Goal: Consume media (video, audio)

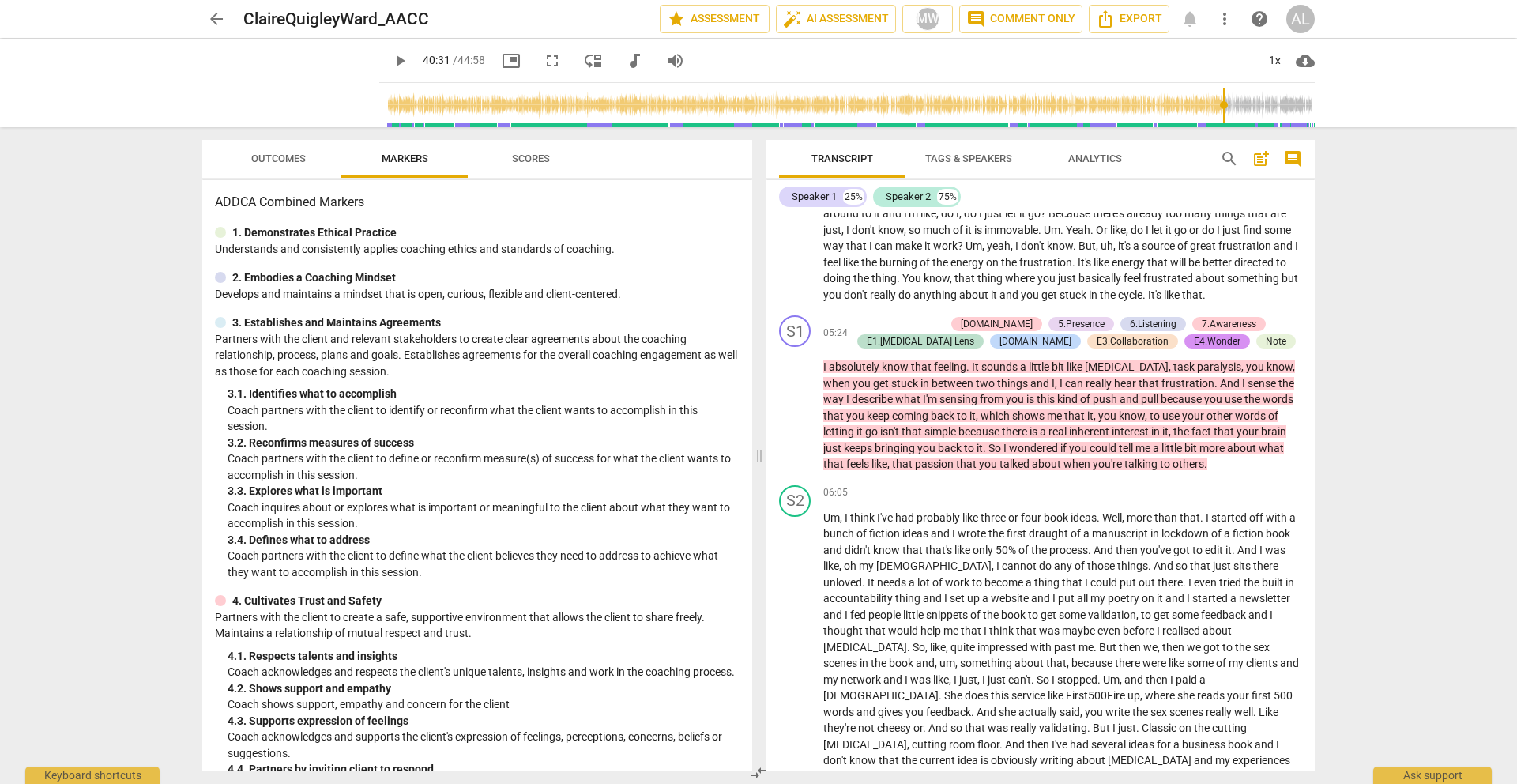
scroll to position [2424, 0]
click at [801, 403] on span "play_arrow" at bounding box center [796, 406] width 19 height 19
click at [799, 404] on span "pause" at bounding box center [796, 406] width 19 height 19
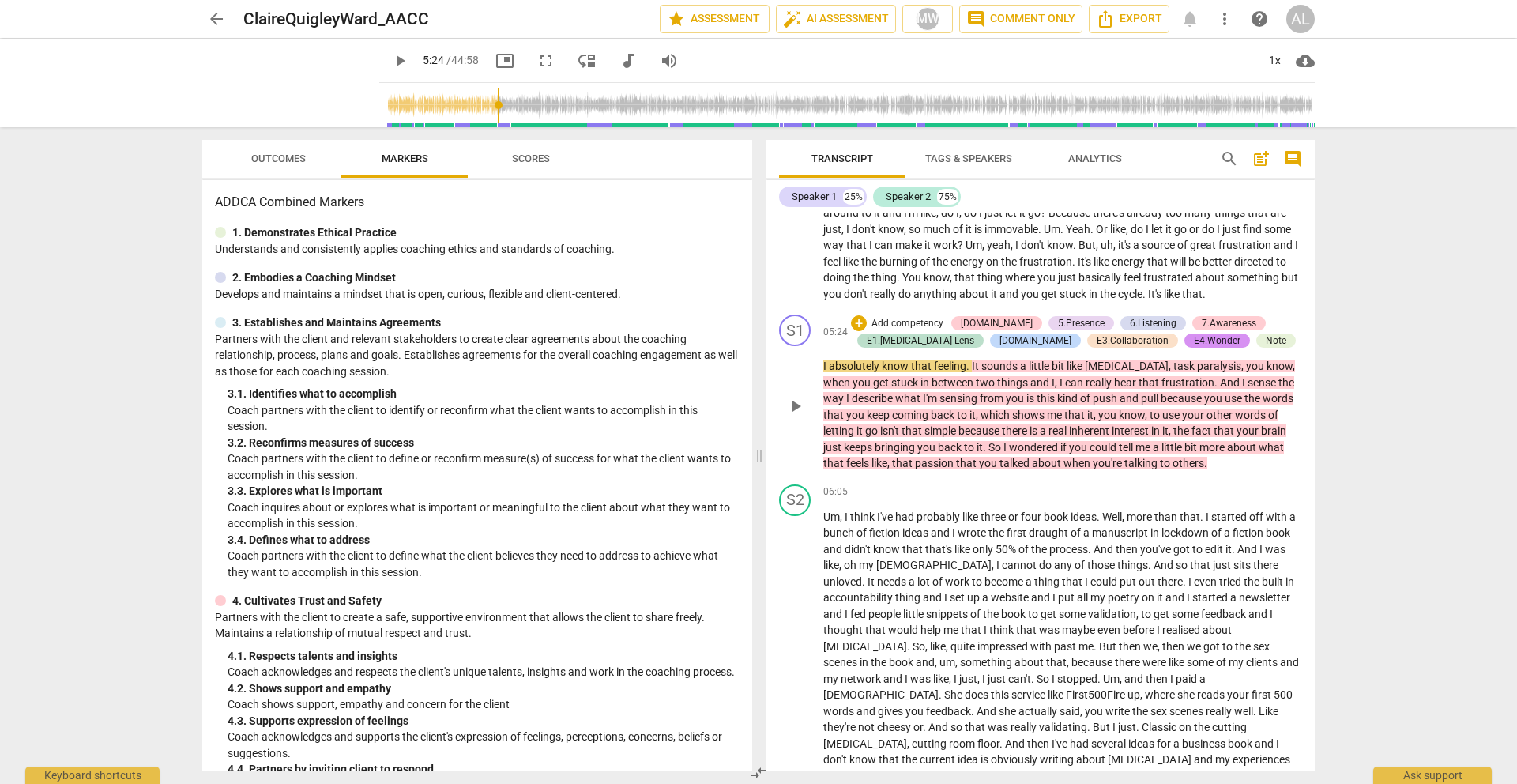
click at [799, 404] on span "play_arrow" at bounding box center [796, 406] width 19 height 19
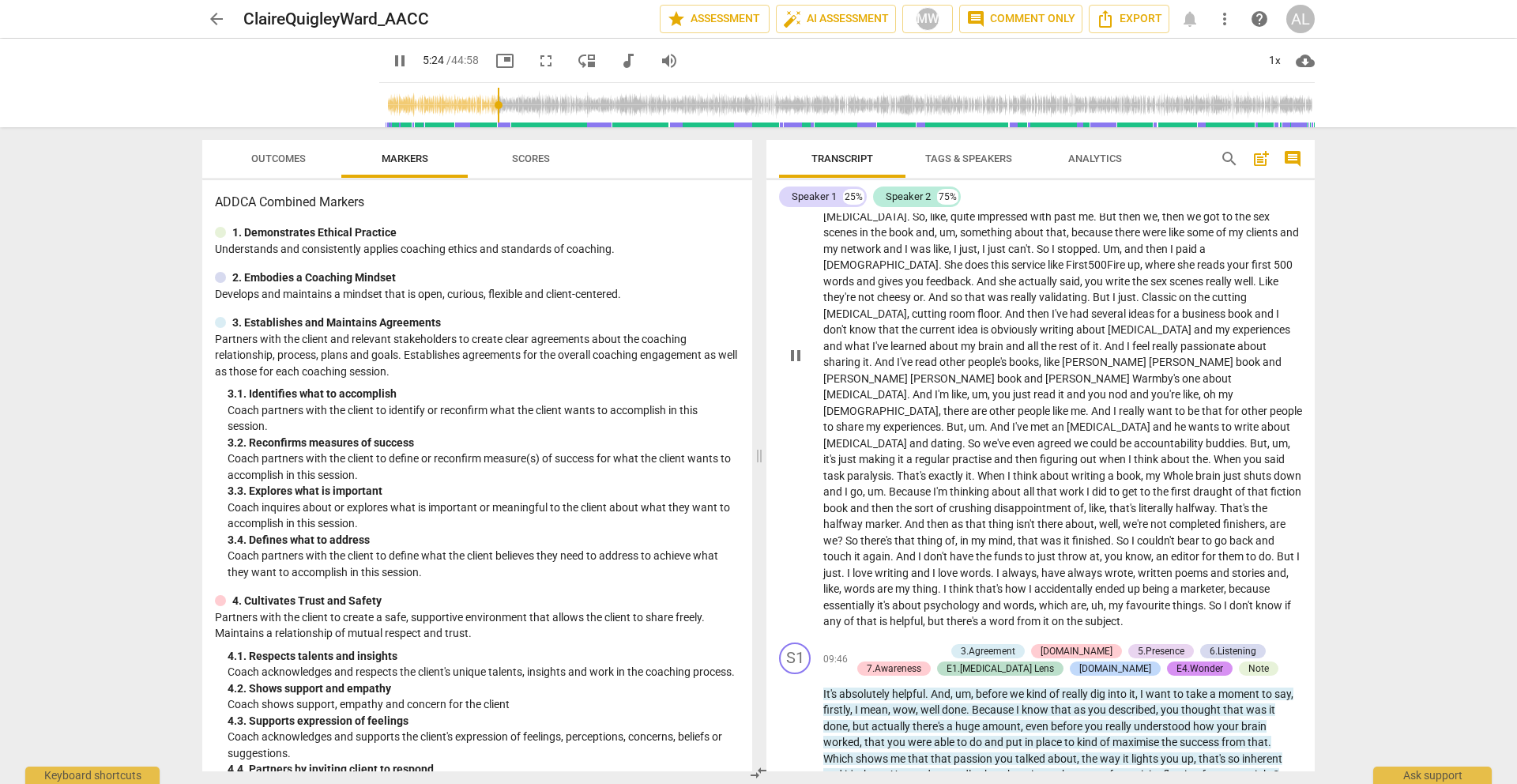
scroll to position [2860, 0]
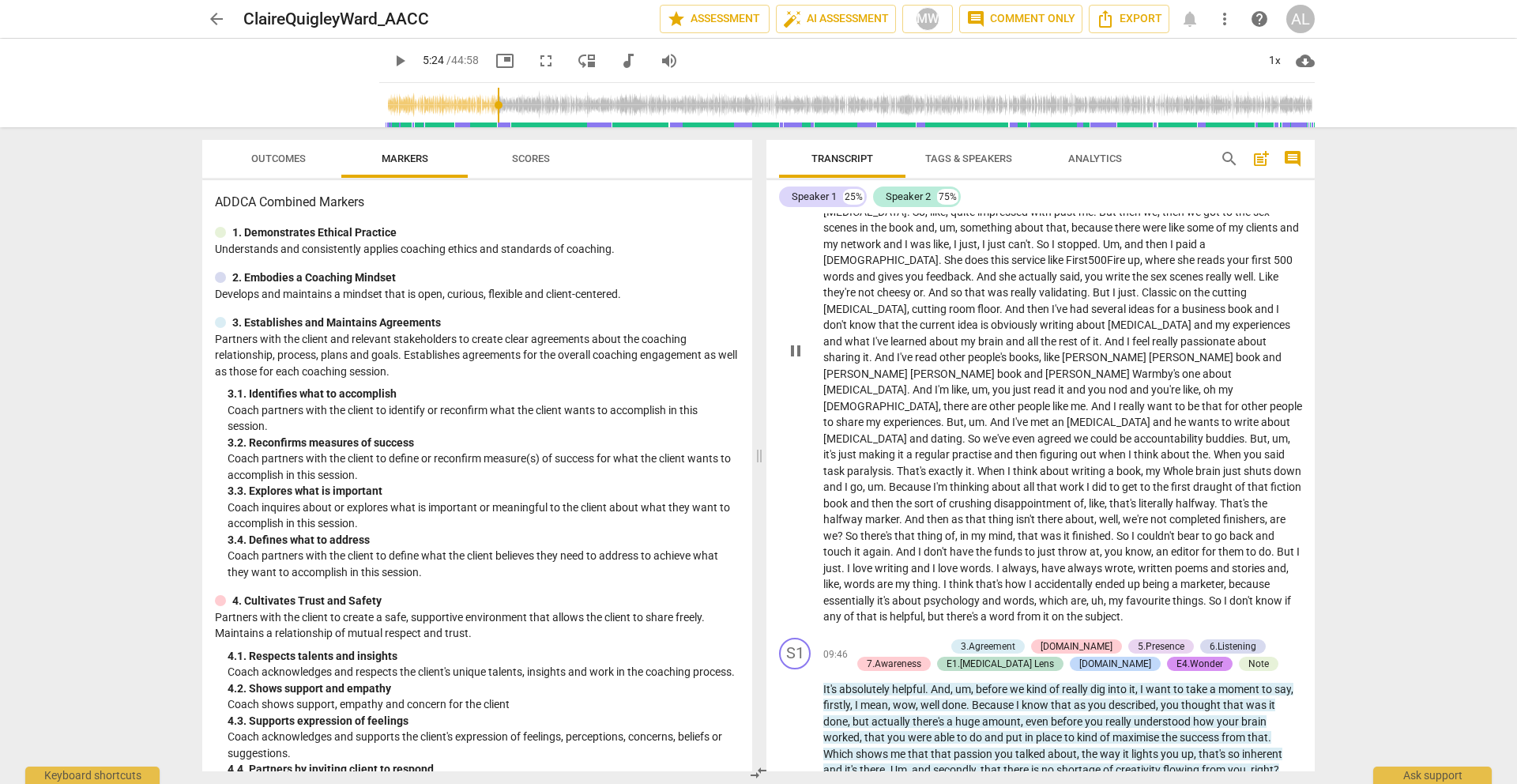
type input "325"
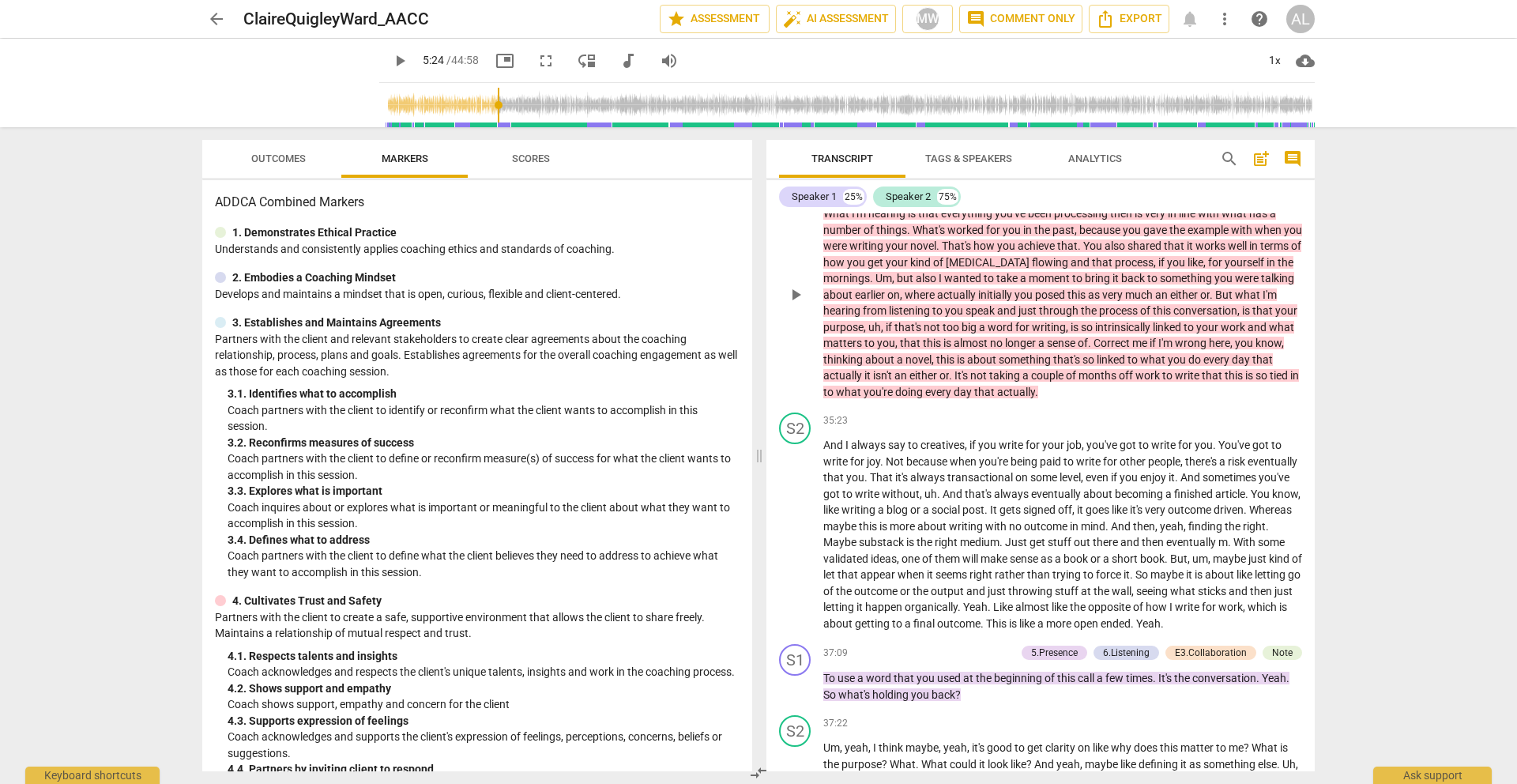
scroll to position [7715, 0]
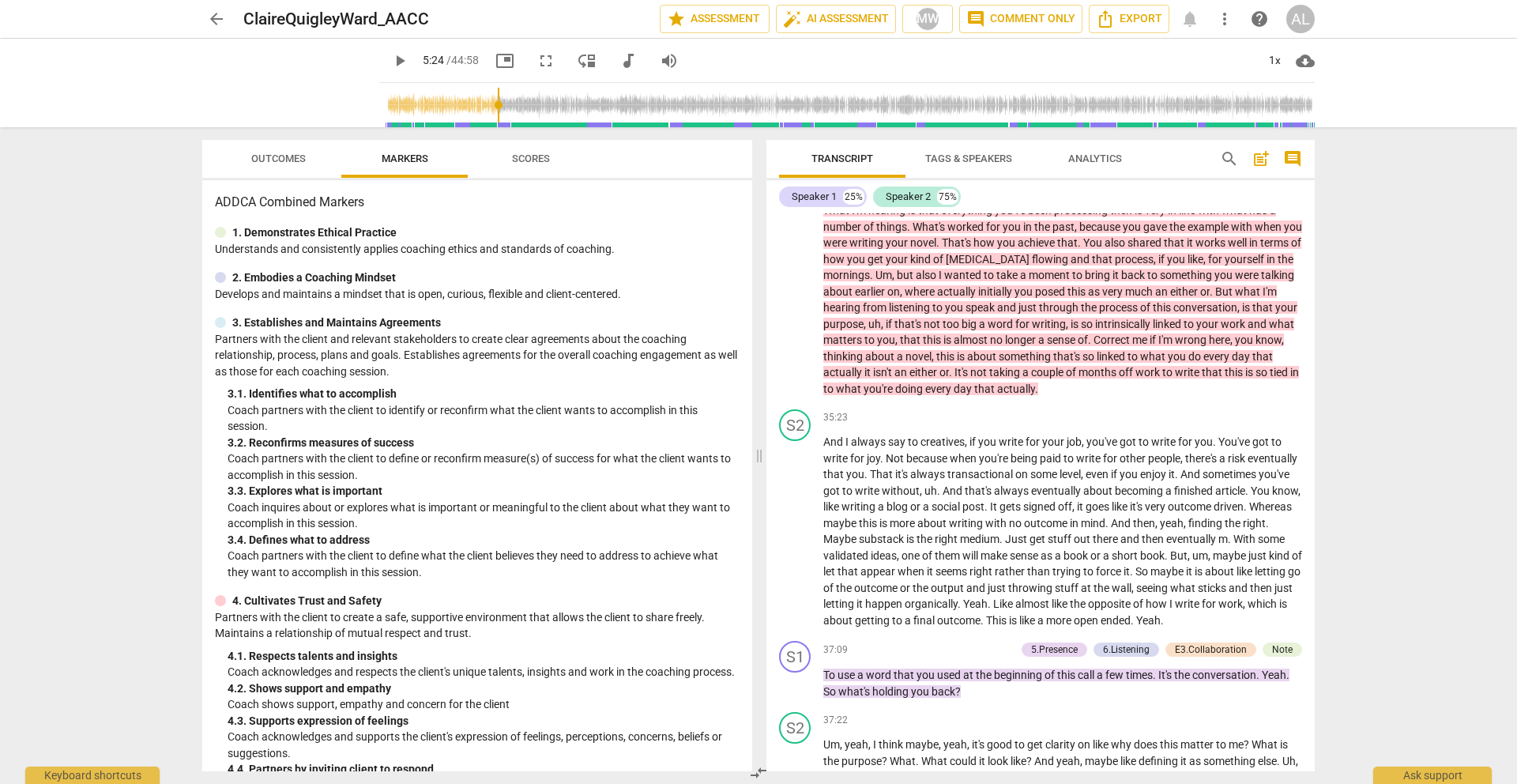
click at [220, 11] on span "arrow_back" at bounding box center [217, 19] width 19 height 19
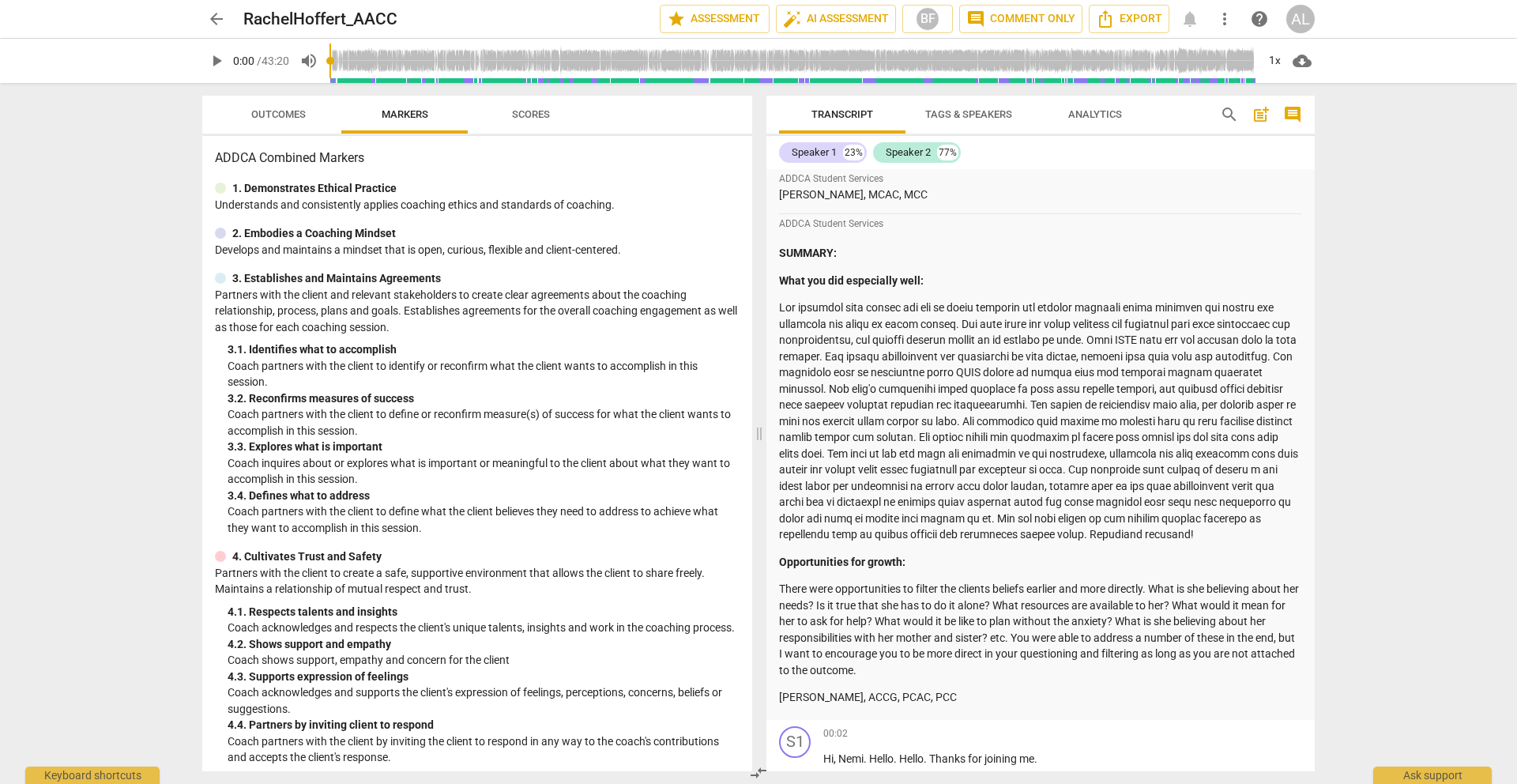
scroll to position [278, 0]
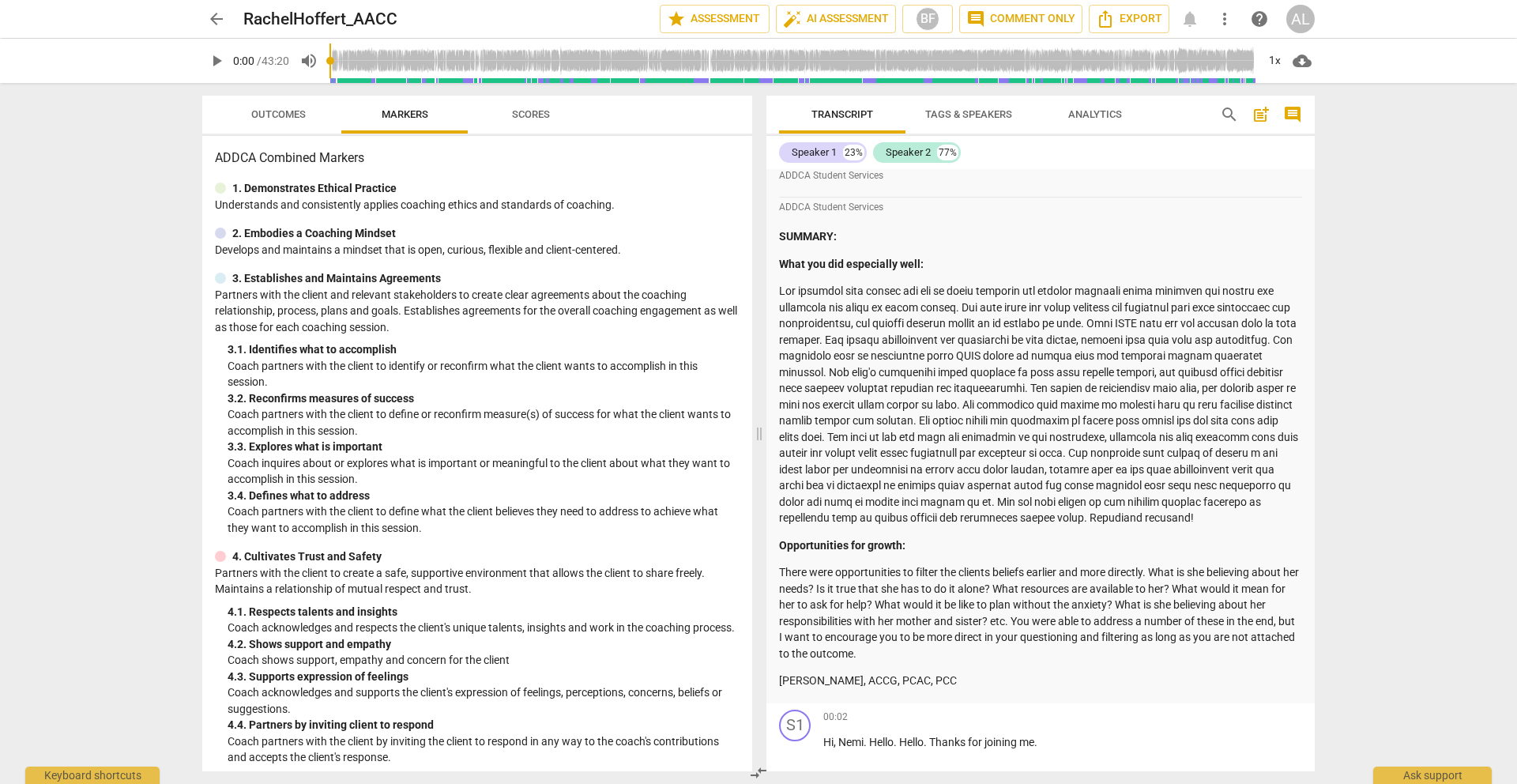
click at [290, 114] on span "Outcomes" at bounding box center [278, 114] width 55 height 12
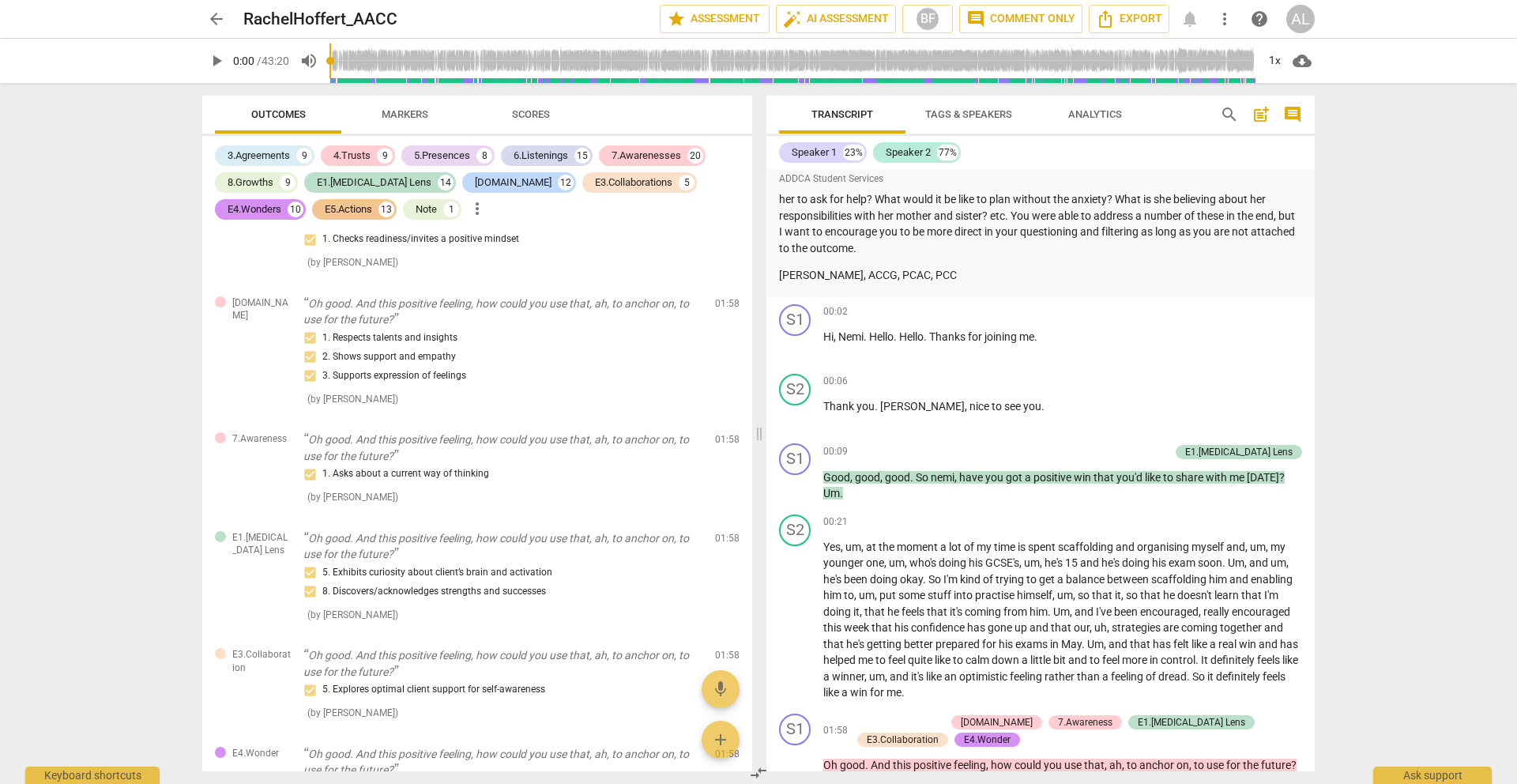
scroll to position [687, 0]
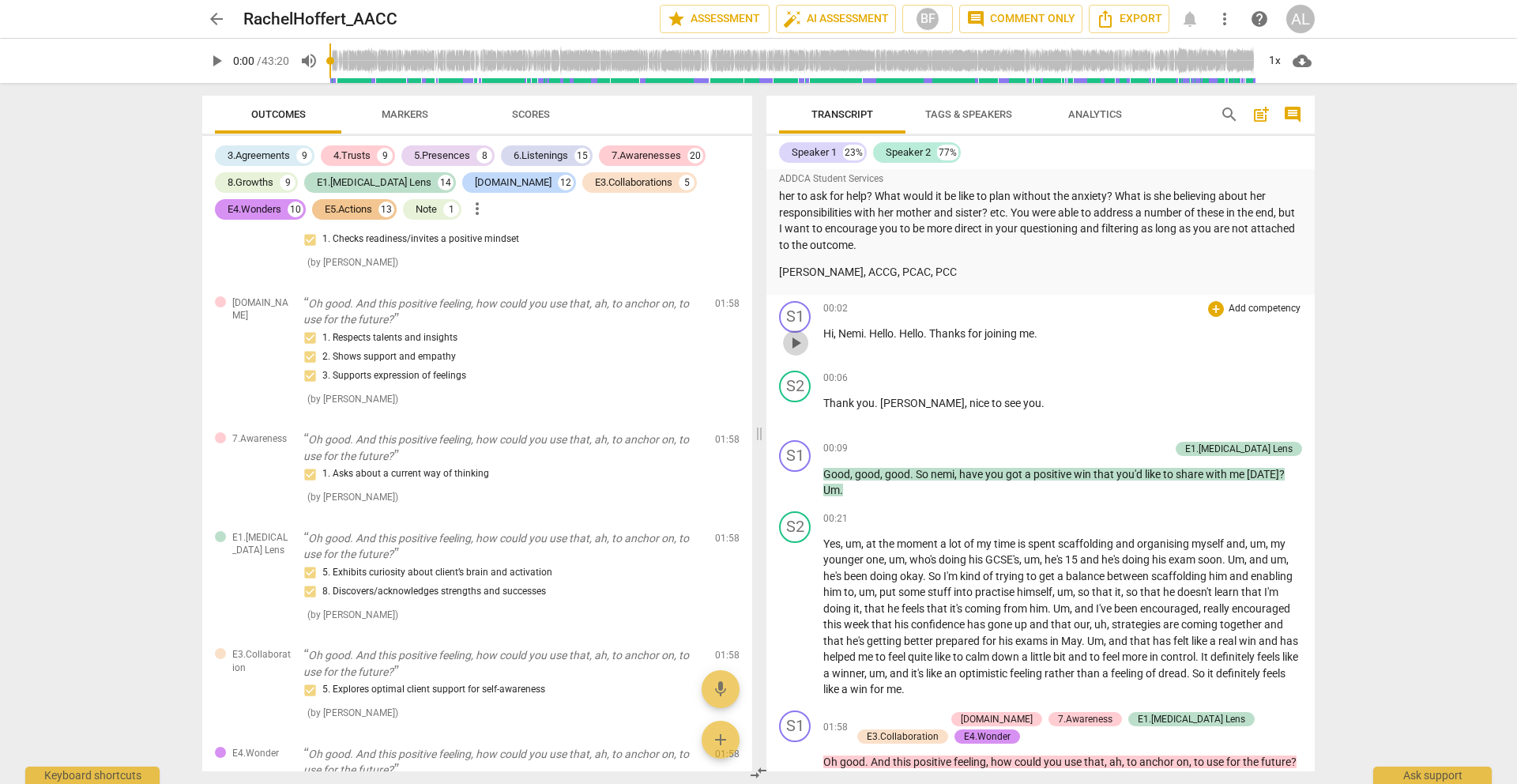
click at [796, 353] on span "play_arrow" at bounding box center [796, 343] width 19 height 19
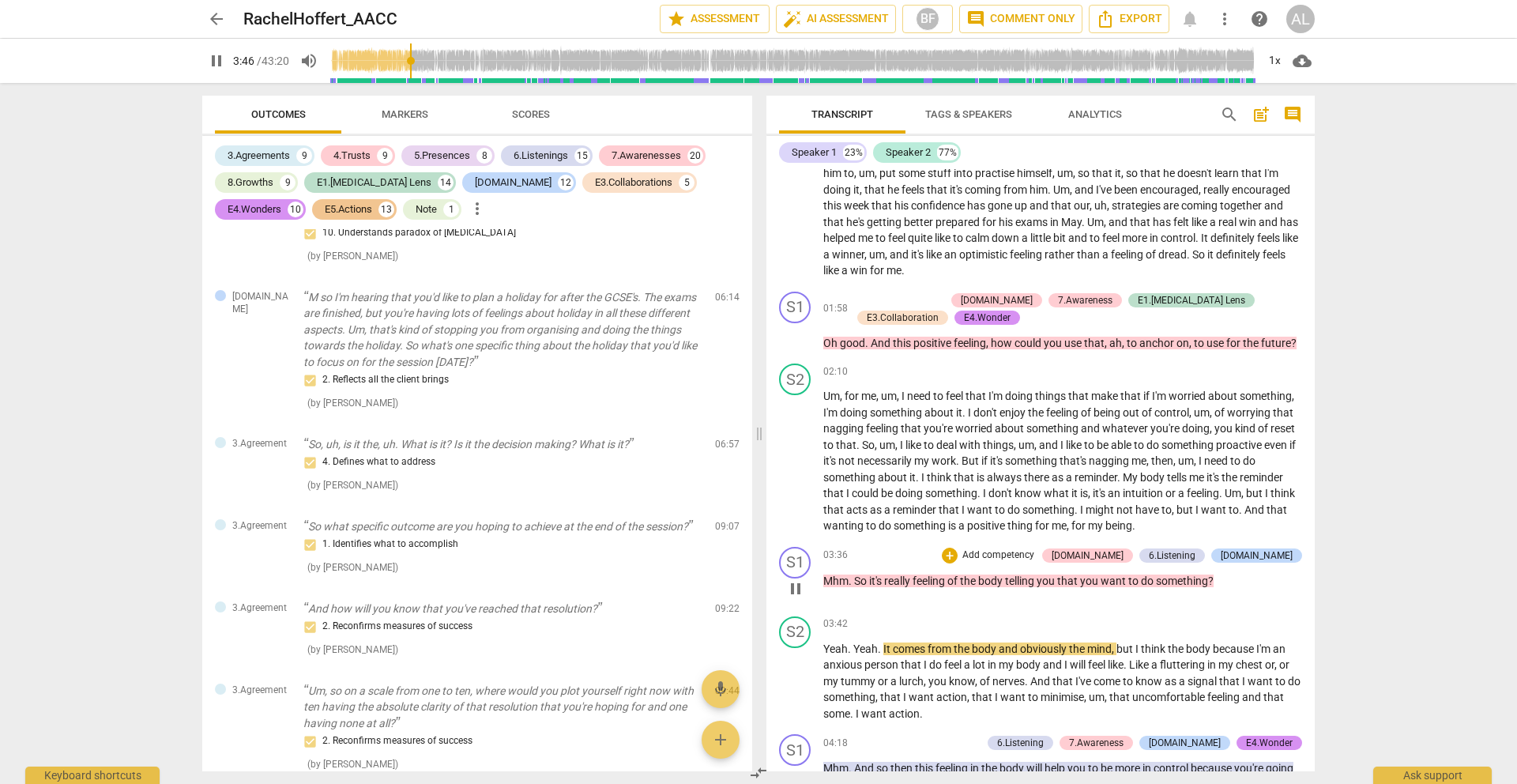
scroll to position [1411, 0]
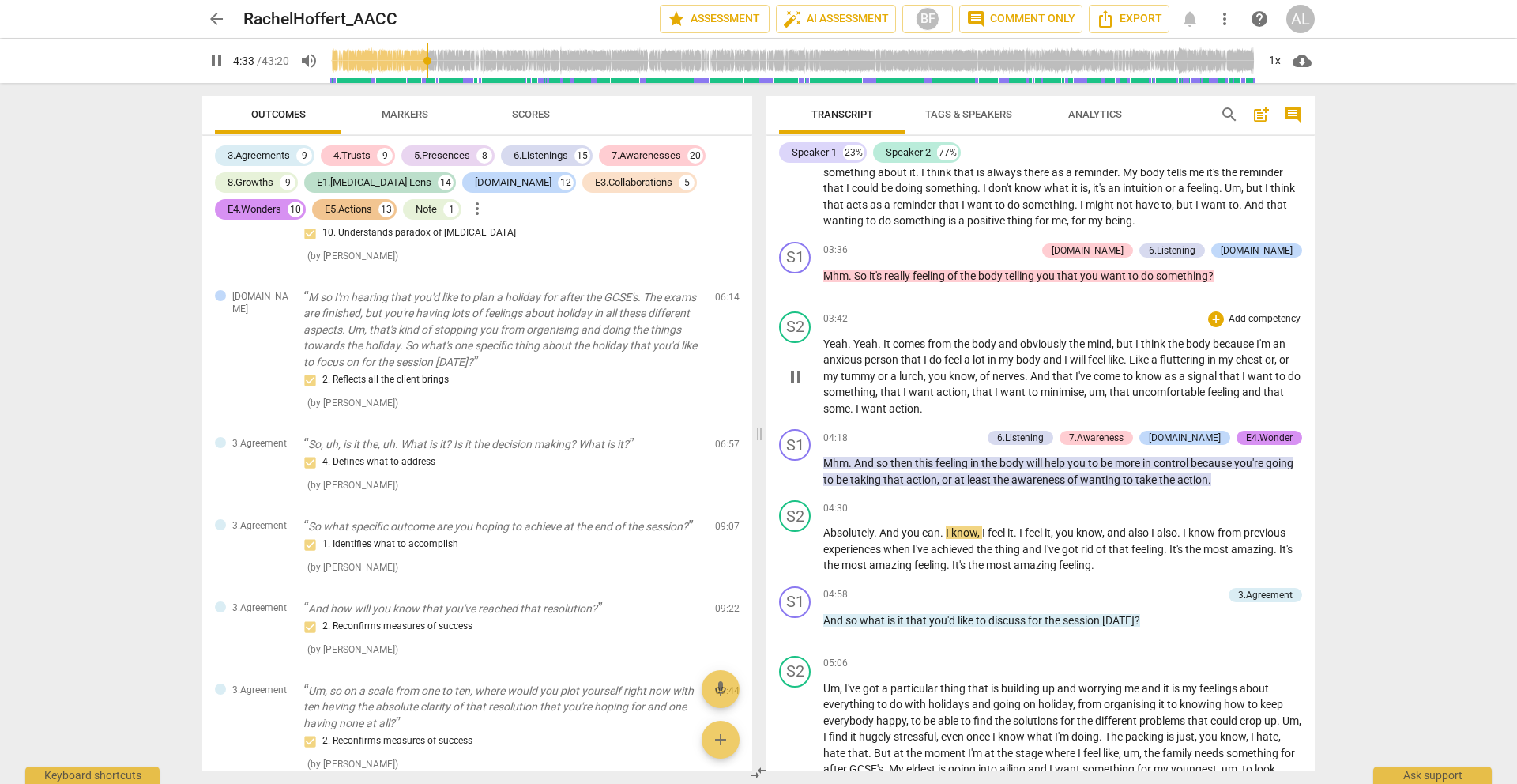
click at [791, 412] on div "play_arrow pause" at bounding box center [803, 378] width 40 height 69
click at [797, 386] on span "pause" at bounding box center [796, 378] width 19 height 19
click at [797, 386] on span "play_arrow" at bounding box center [796, 378] width 19 height 19
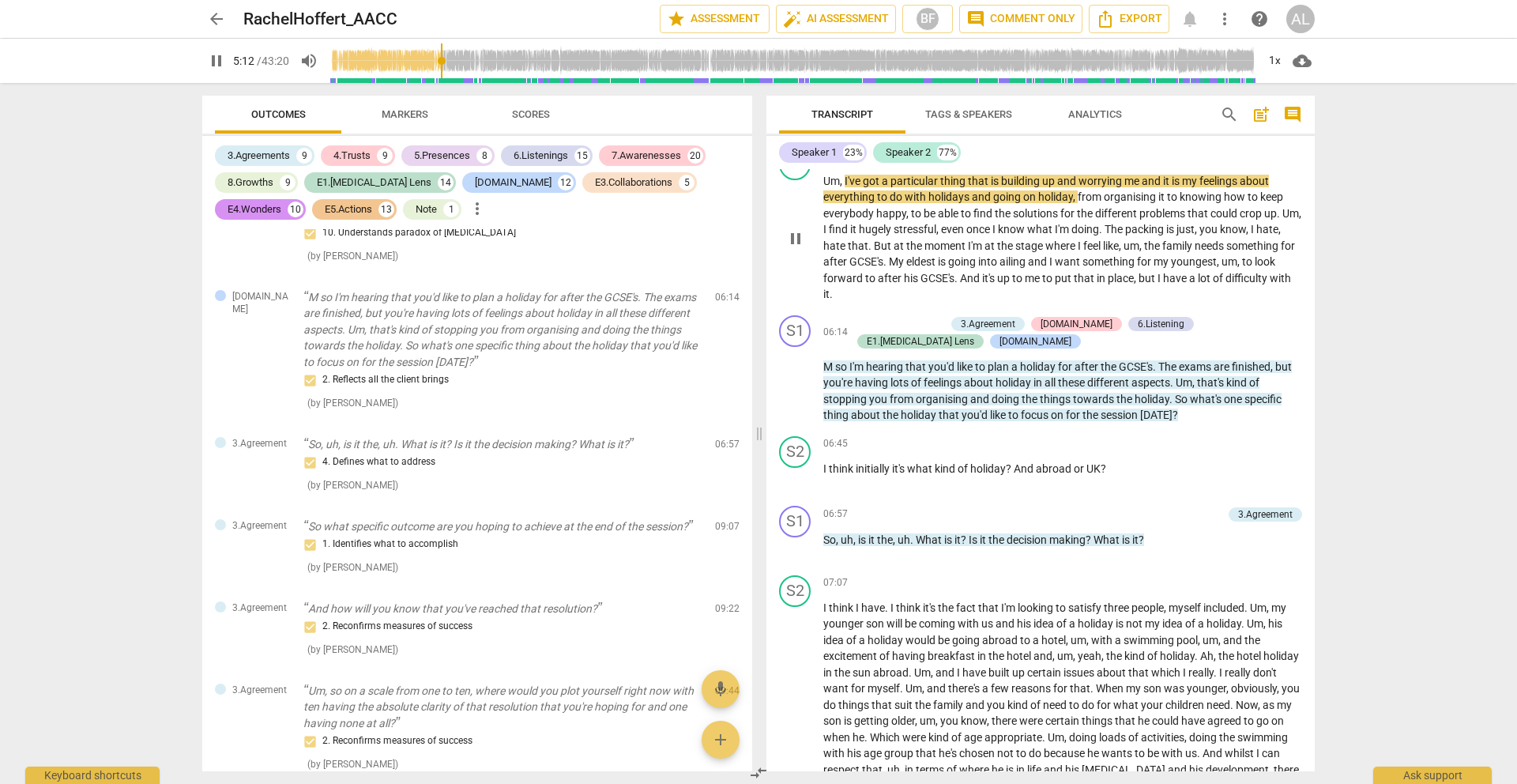
scroll to position [1919, 0]
click at [1103, 662] on span "," at bounding box center [1104, 655] width 5 height 13
click at [894, 251] on span "But" at bounding box center [883, 245] width 20 height 13
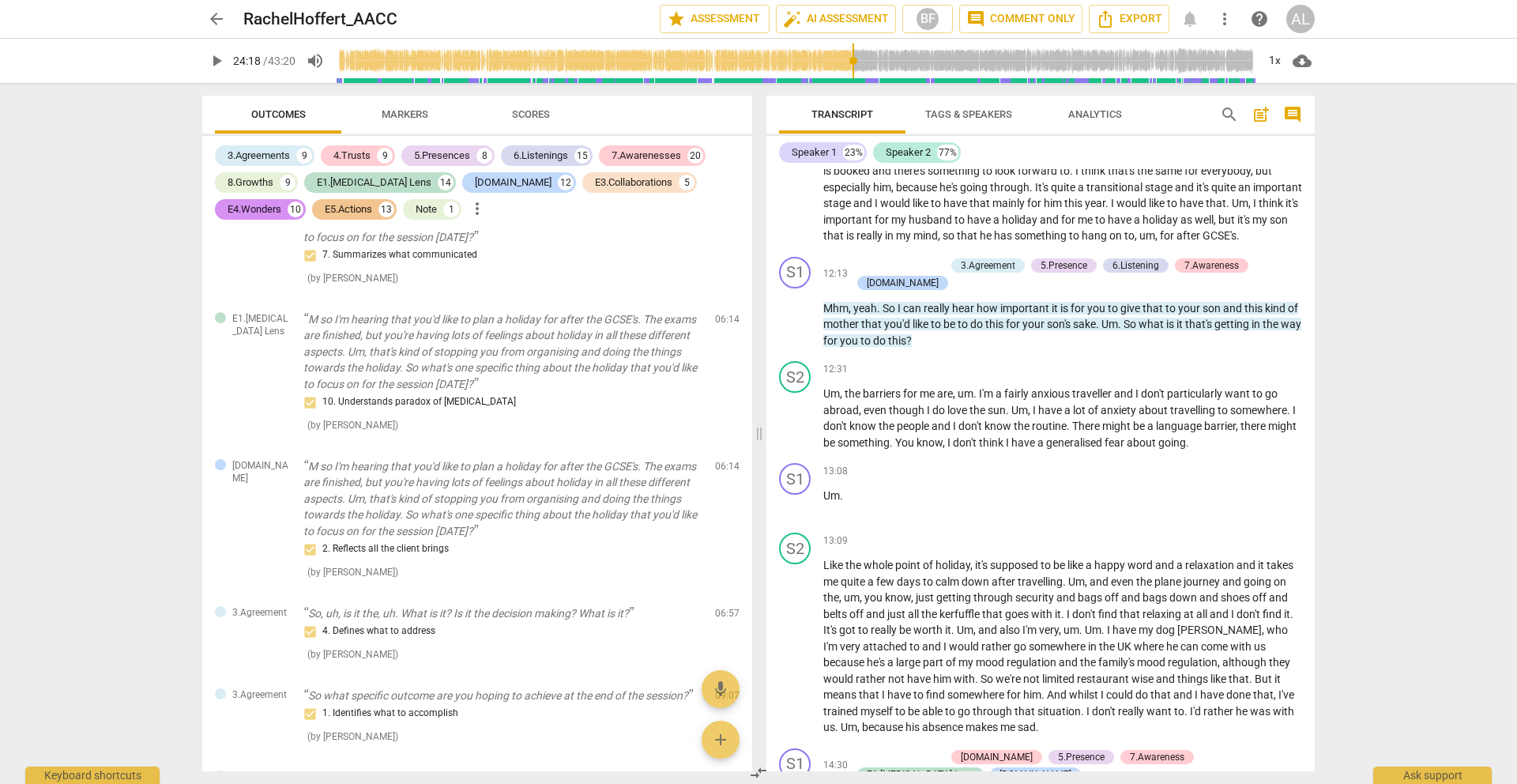
scroll to position [3722, 0]
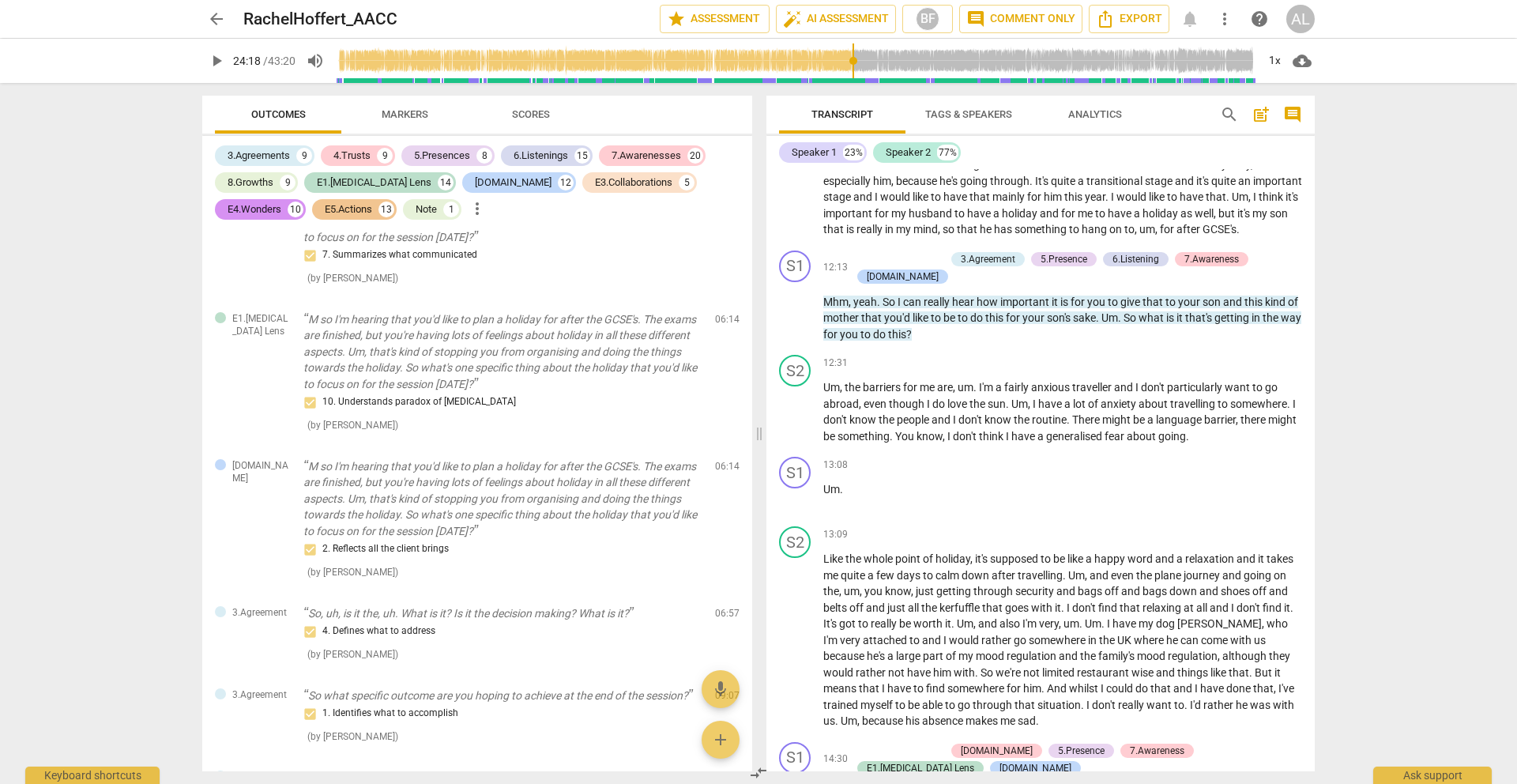
type input "1459"
